Goal: Transaction & Acquisition: Purchase product/service

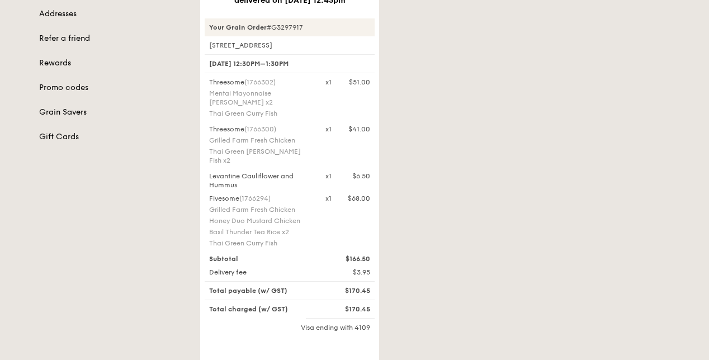
scroll to position [210, 0]
click at [255, 146] on div "Grilled Farm Fresh Chicken" at bounding box center [260, 141] width 103 height 9
click at [249, 182] on div "Levantine Cauliflower and Hummus" at bounding box center [260, 182] width 116 height 18
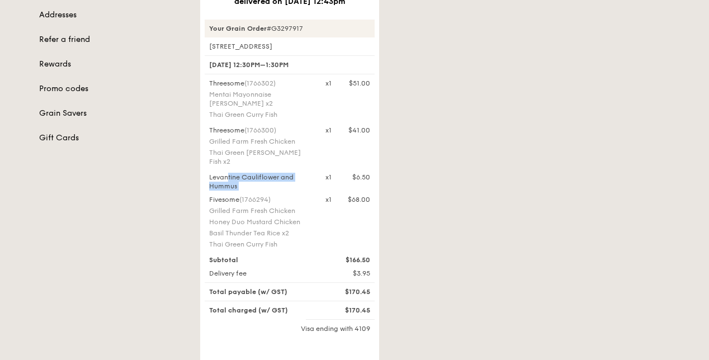
copy div "Levantine Cauliflower and Hummus"
click at [258, 218] on div "Fivesome (1766294) Grilled Farm Fresh Chicken Honey Duo Mustard Chicken Basil T…" at bounding box center [260, 223] width 116 height 56
click at [257, 227] on div "Fivesome (1766294) Grilled Farm Fresh Chicken Honey Duo Mustard Chicken Basil T…" at bounding box center [260, 223] width 116 height 56
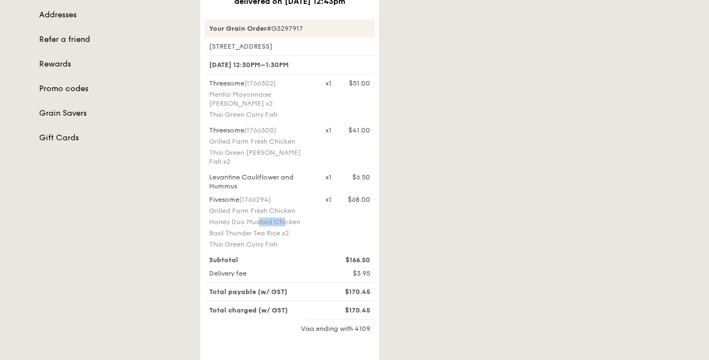
click at [257, 227] on div "Fivesome (1766294) Grilled Farm Fresh Chicken Honey Duo Mustard Chicken Basil T…" at bounding box center [260, 223] width 116 height 56
click at [252, 223] on div "Honey Duo Mustard Chicken" at bounding box center [260, 222] width 103 height 9
copy div "Honey Duo Mustard Chicken"
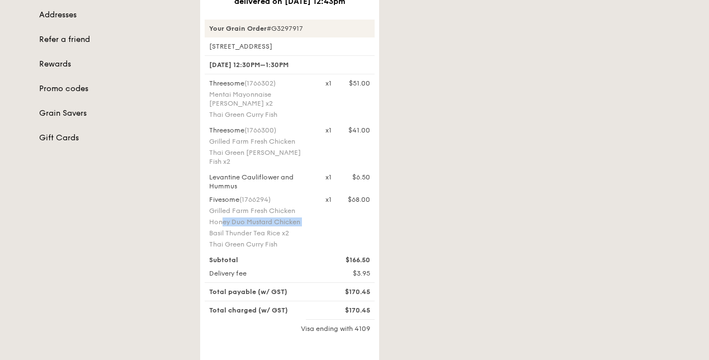
drag, startPoint x: 359, startPoint y: 221, endPoint x: 331, endPoint y: 251, distance: 40.8
click at [331, 251] on div "Your Grain Order #G3297917 1 Sherwood Road, #00-00 6 Oct, 12:30PM–1:30PM Threes…" at bounding box center [290, 215] width 170 height 390
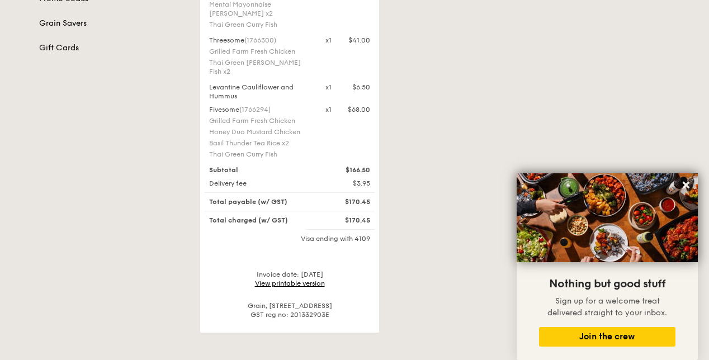
scroll to position [298, 0]
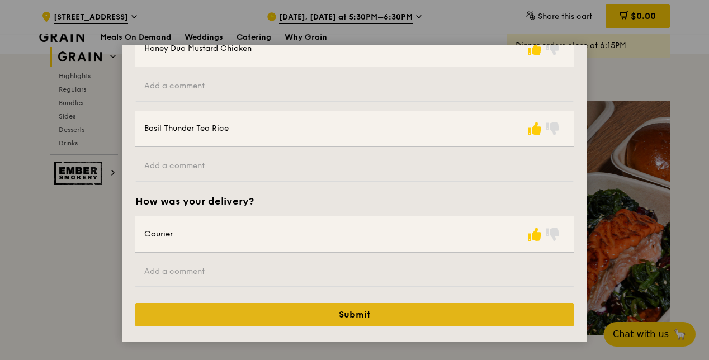
scroll to position [449, 0]
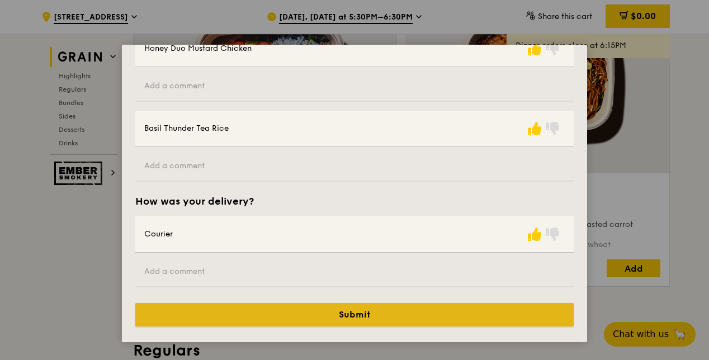
click at [483, 320] on button "Submit" at bounding box center [354, 314] width 439 height 23
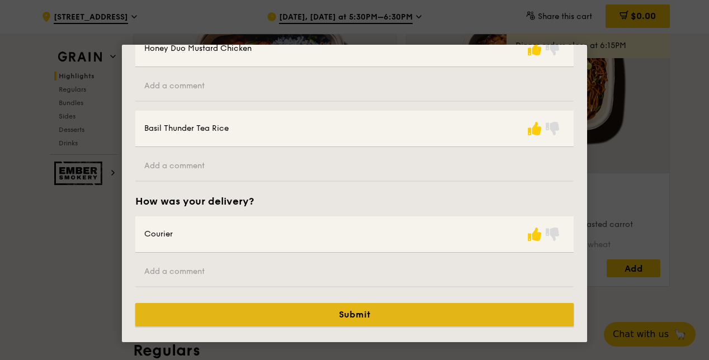
click at [489, 304] on button "Submit" at bounding box center [354, 314] width 439 height 23
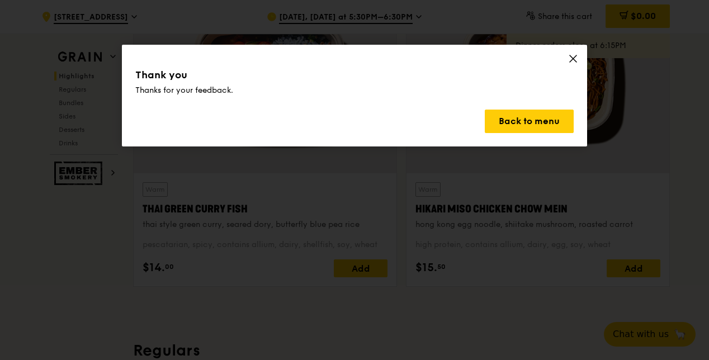
scroll to position [0, 0]
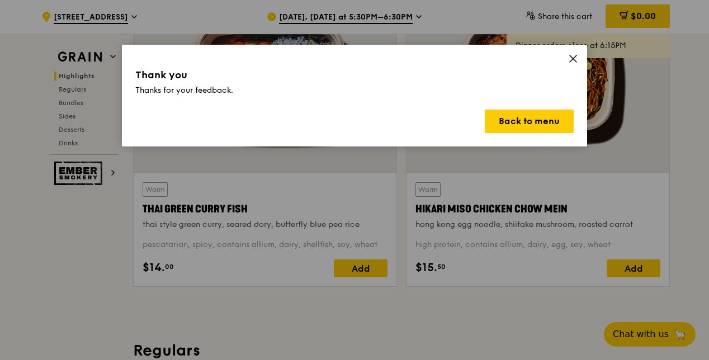
click at [567, 59] on div "Thank you Thanks for your feedback. Back to menu" at bounding box center [354, 96] width 465 height 102
click at [569, 59] on icon at bounding box center [573, 59] width 10 height 10
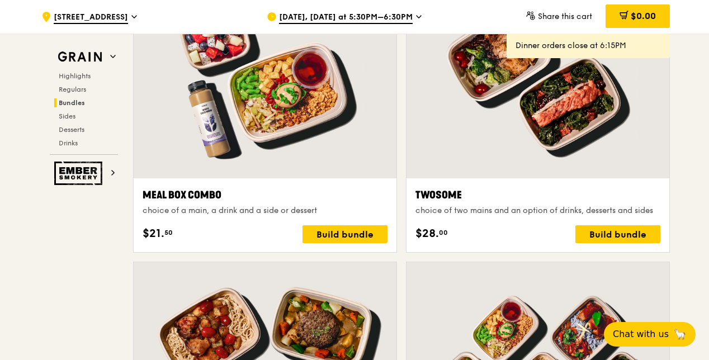
scroll to position [1713, 0]
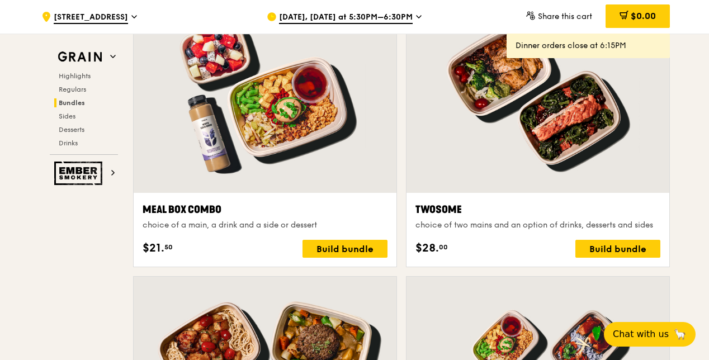
click at [394, 15] on span "[DATE], [DATE] at 5:30PM–6:30PM" at bounding box center [346, 18] width 134 height 12
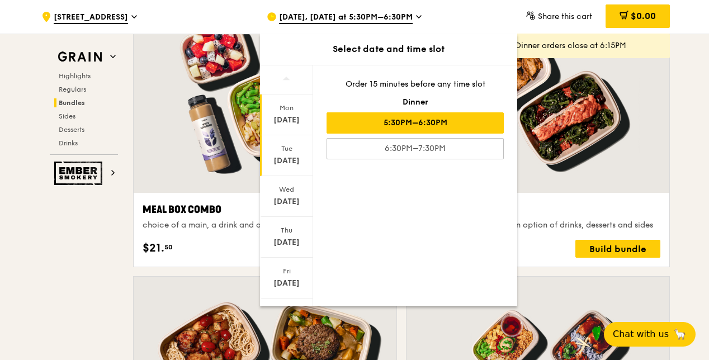
click at [281, 170] on div "[DATE]" at bounding box center [286, 155] width 53 height 41
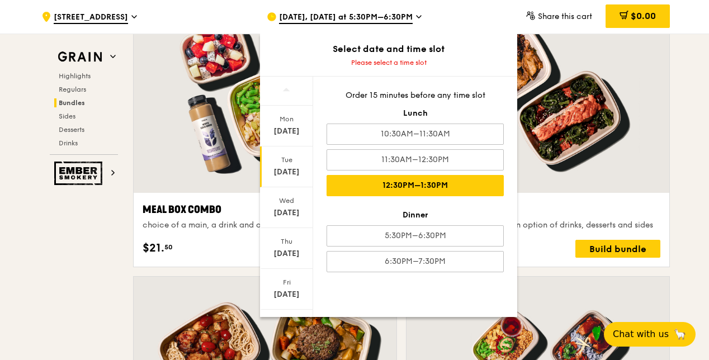
click at [421, 185] on div "12:30PM–1:30PM" at bounding box center [415, 185] width 177 height 21
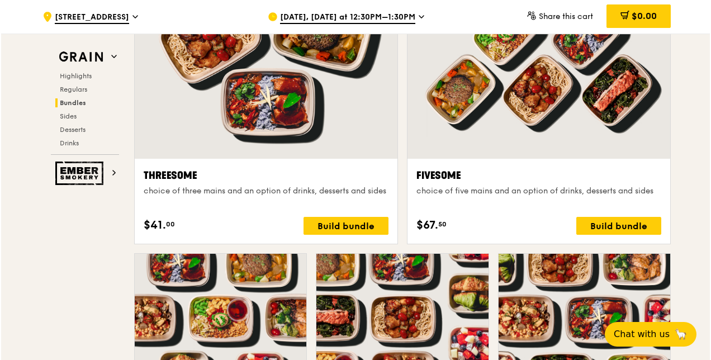
scroll to position [2050, 0]
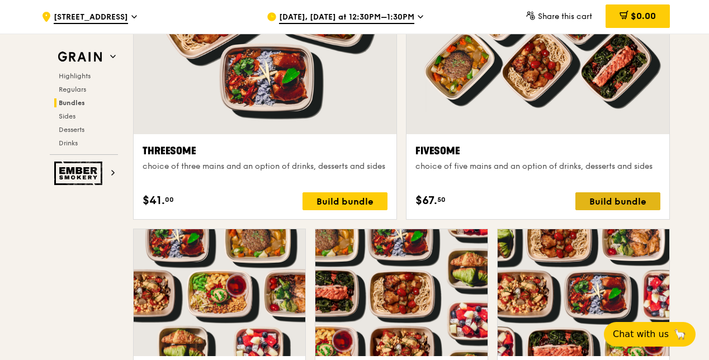
click at [606, 210] on div "Build bundle" at bounding box center [618, 201] width 85 height 18
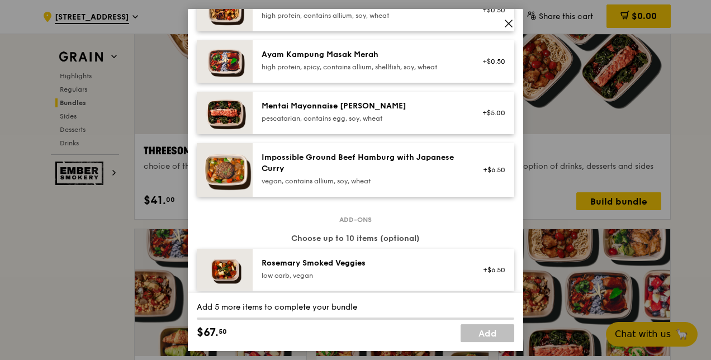
scroll to position [385, 0]
